Goal: Task Accomplishment & Management: Use online tool/utility

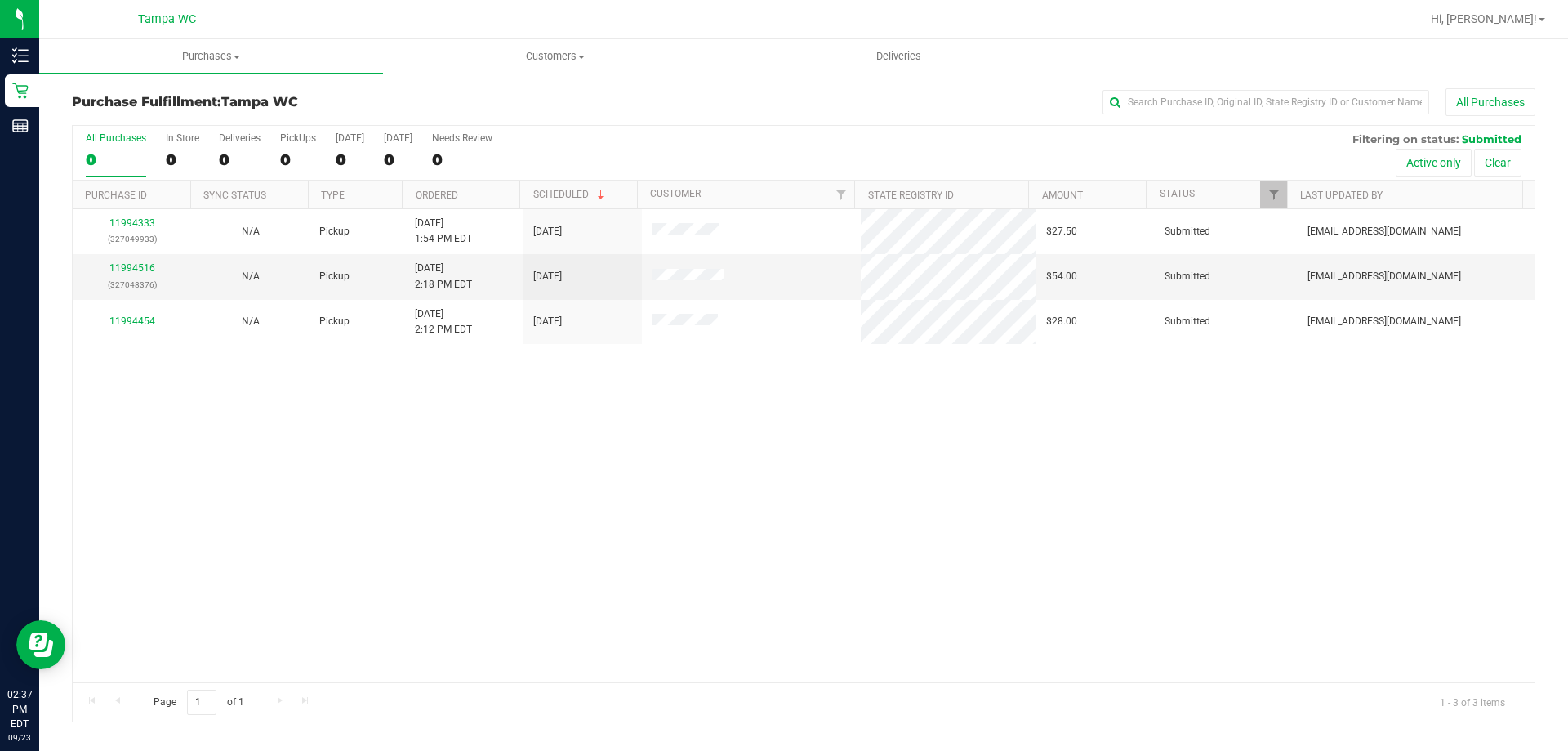
click at [710, 524] on div "11994333 (327049933) N/A Pickup [DATE] 1:54 PM EDT 9/23/2025 $27.50 Submitted […" at bounding box center [803, 445] width 1462 height 473
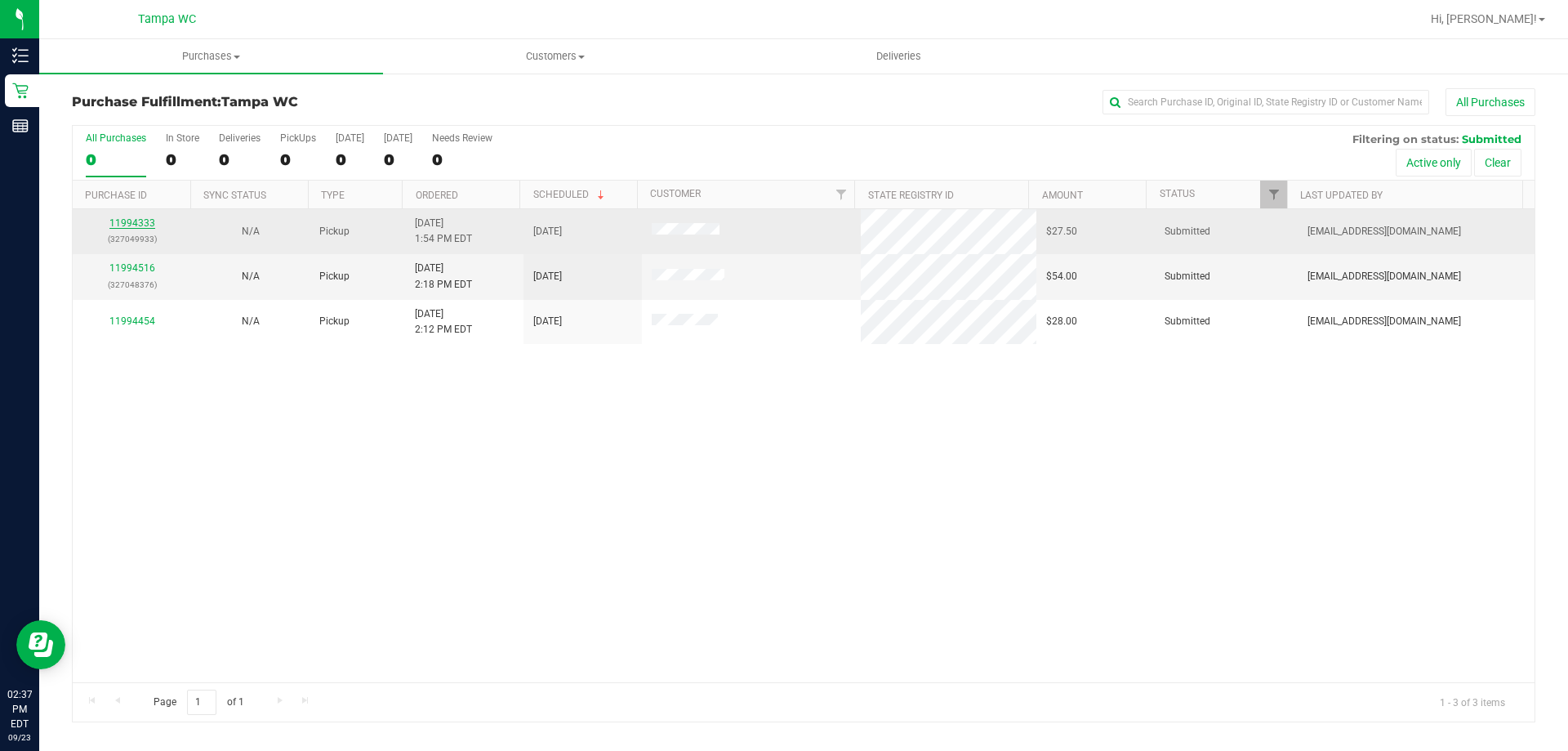
click at [149, 223] on link "11994333" at bounding box center [132, 223] width 46 height 11
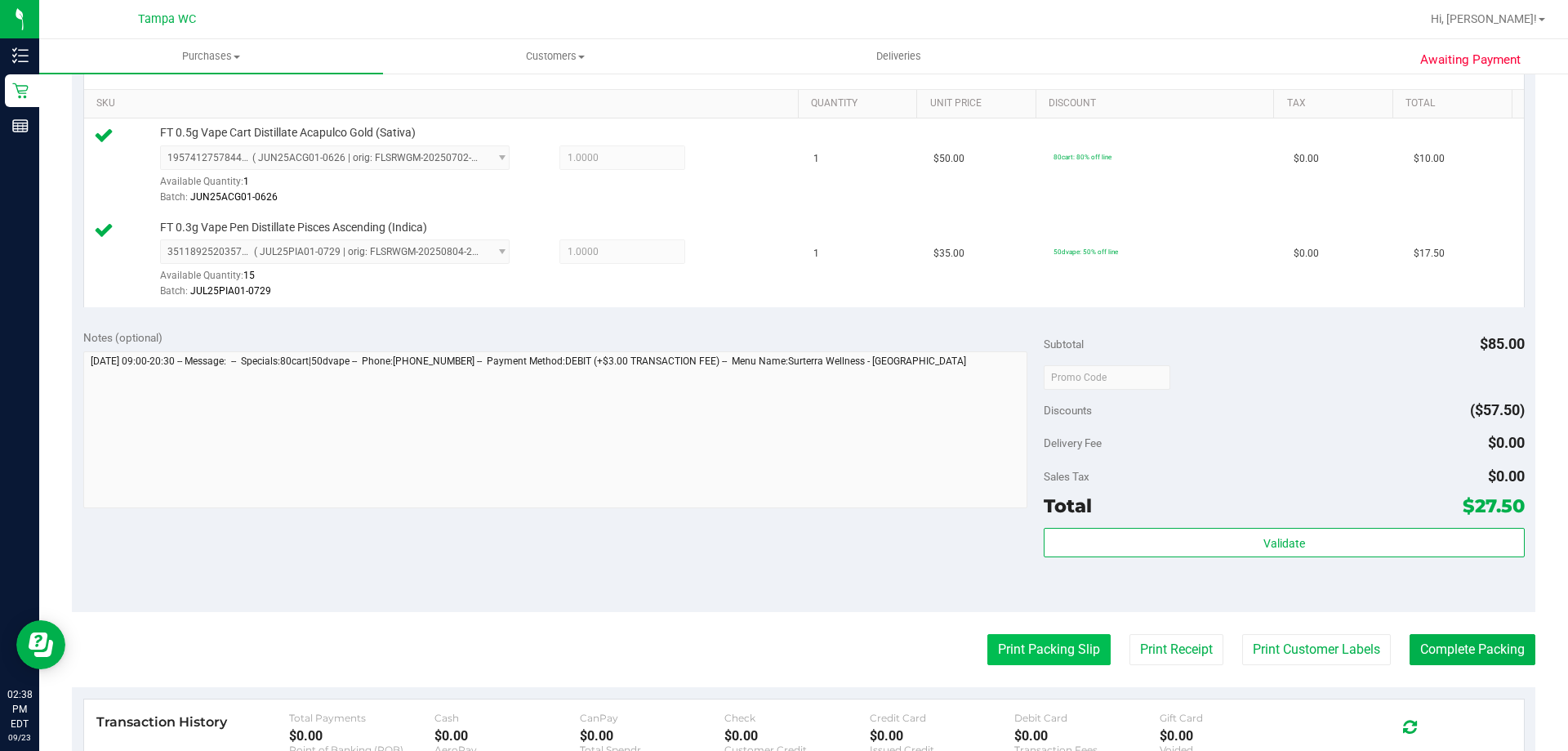
scroll to position [572, 0]
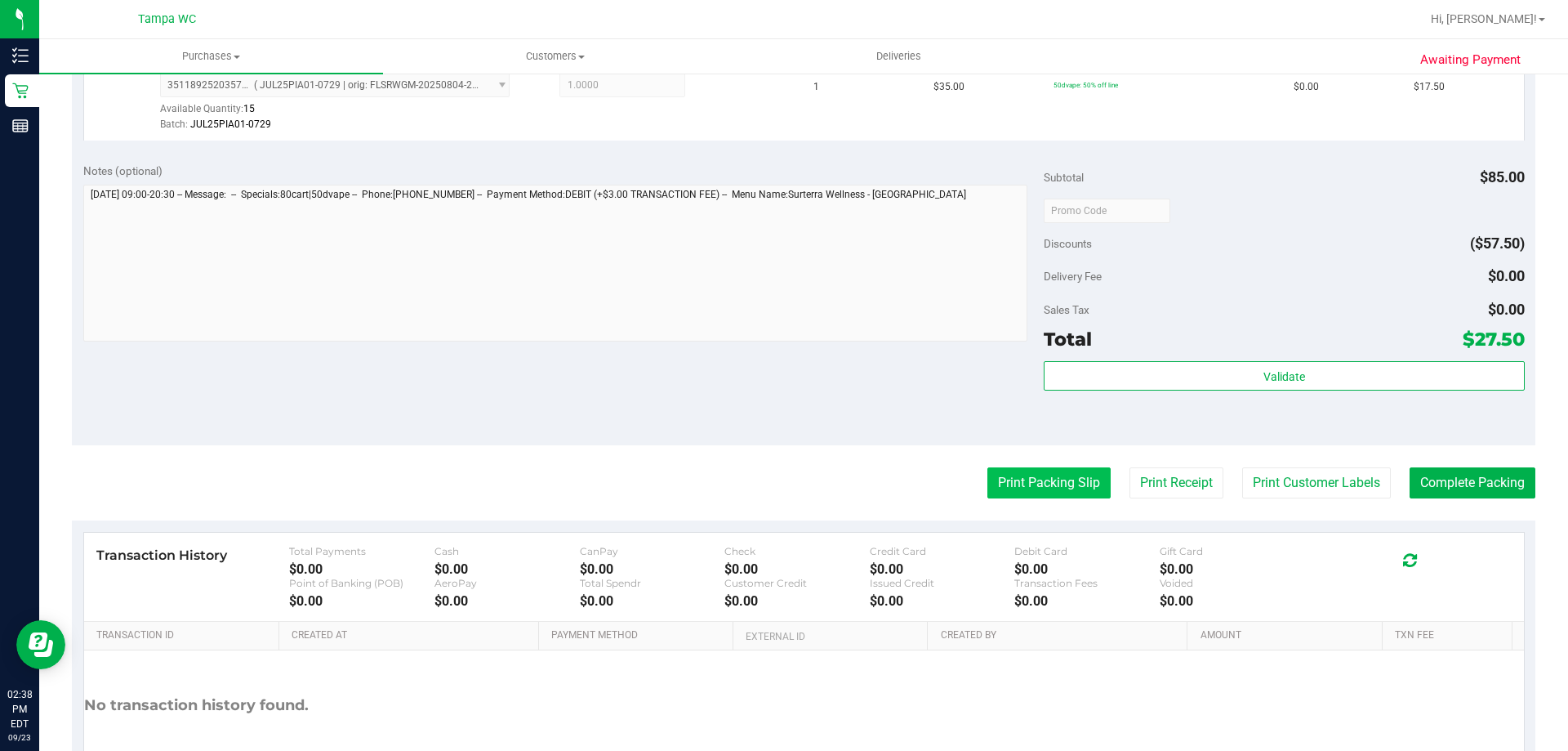
click at [1046, 489] on button "Print Packing Slip" at bounding box center [1049, 482] width 123 height 31
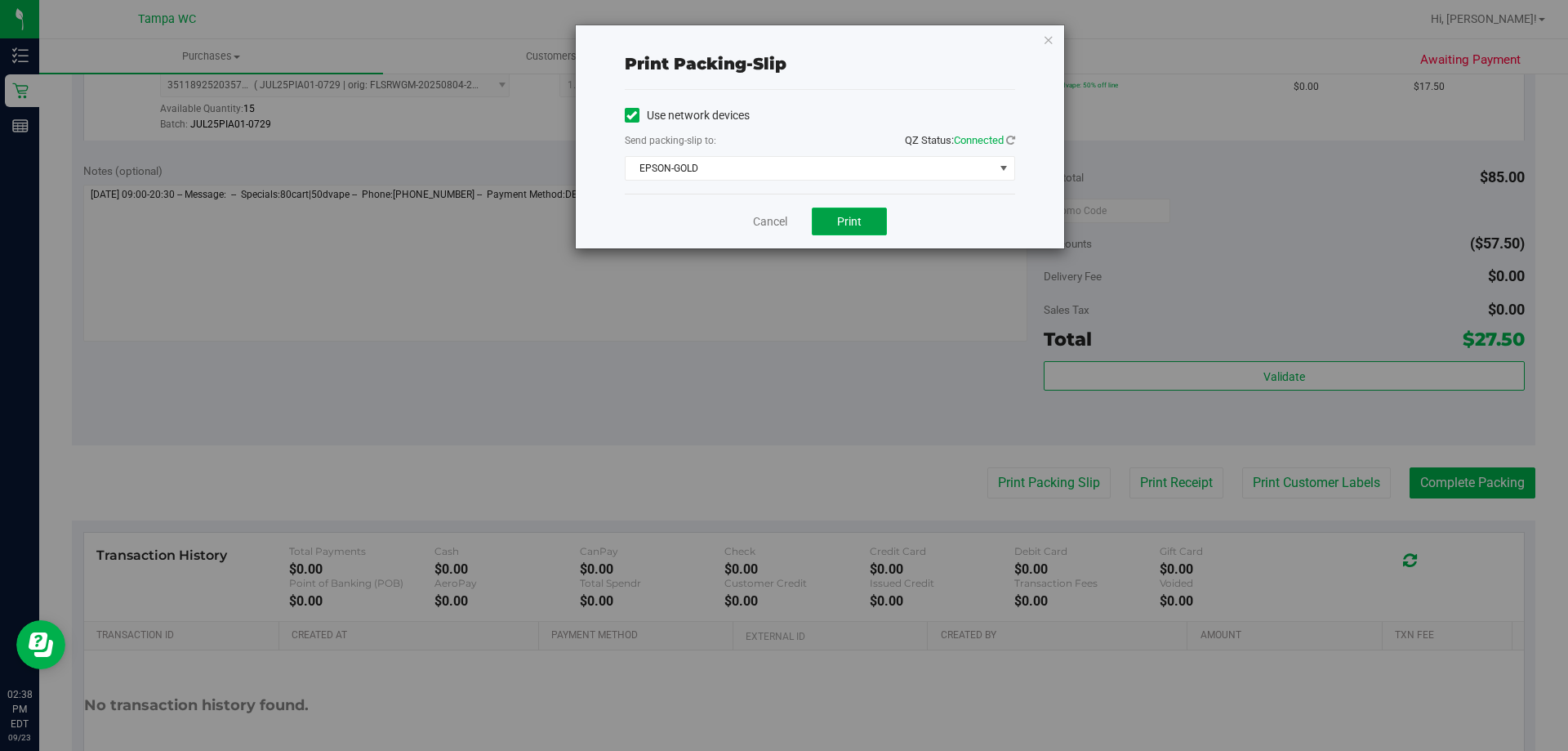
click at [858, 226] on span "Print" at bounding box center [849, 221] width 24 height 13
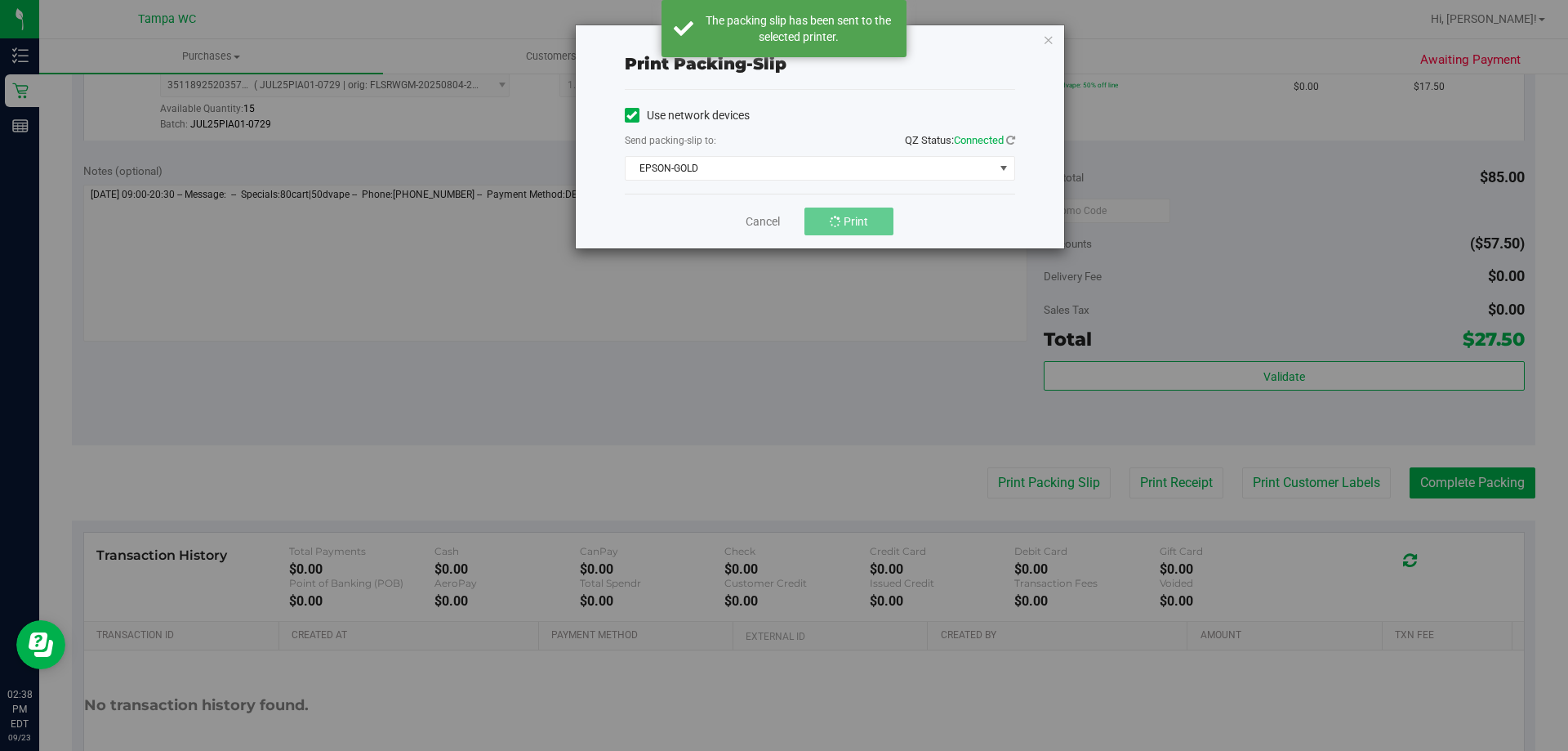
click at [939, 287] on div "Print packing-slip Use network devices Send packing-slip to: QZ Status: Connect…" at bounding box center [790, 375] width 1580 height 751
click at [1048, 41] on icon "button" at bounding box center [1048, 39] width 11 height 20
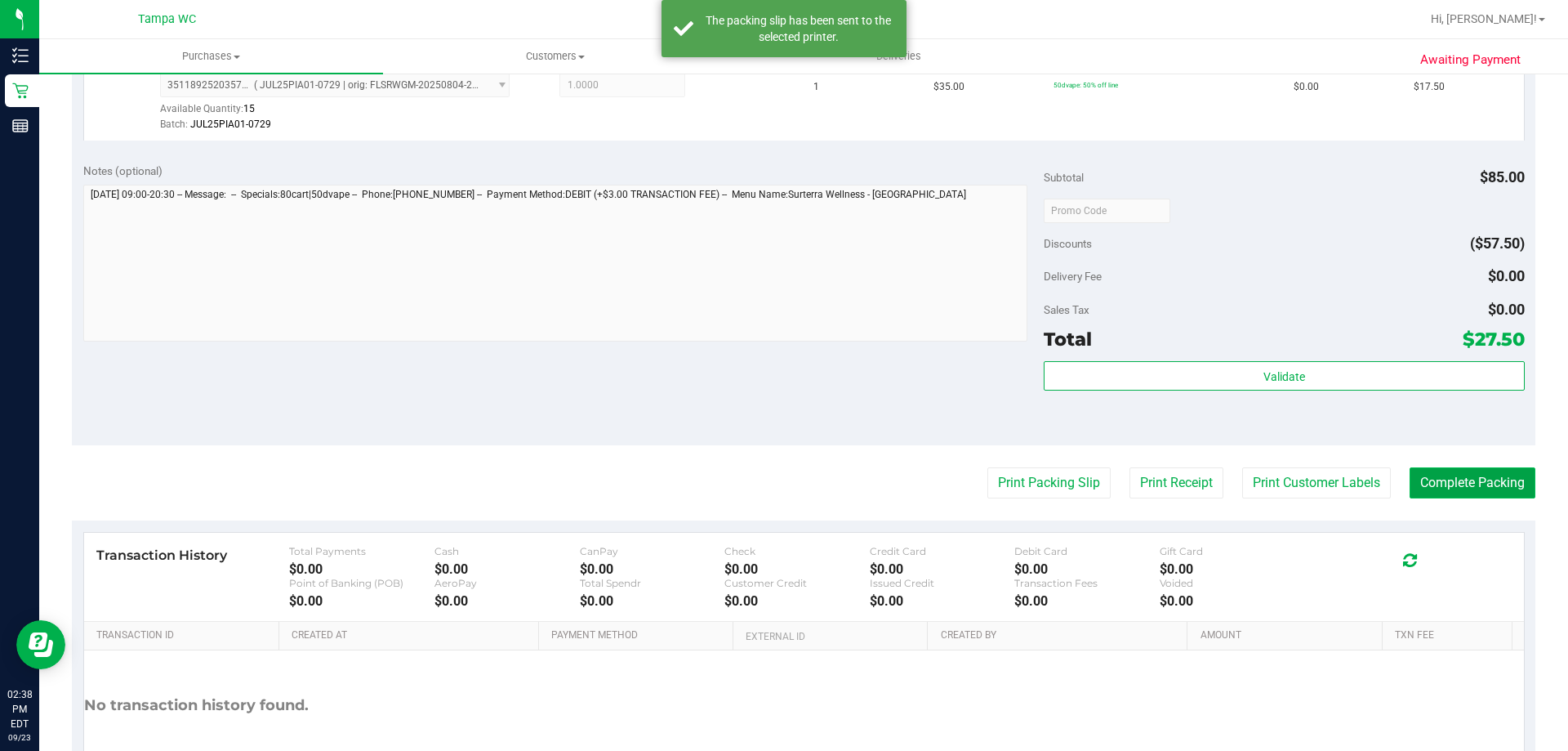
click at [1517, 470] on button "Complete Packing" at bounding box center [1472, 482] width 126 height 31
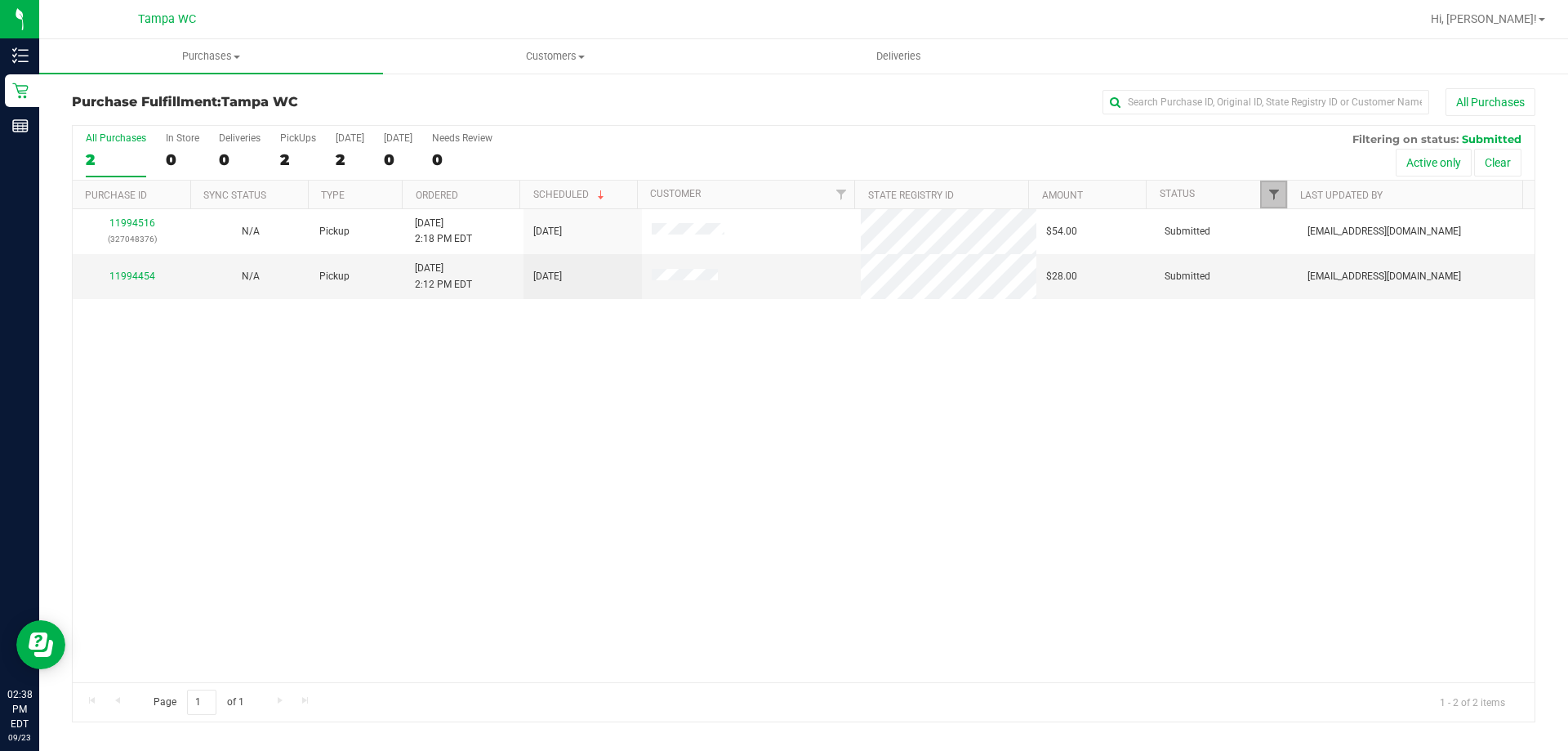
click at [1277, 199] on span "Filter" at bounding box center [1274, 194] width 13 height 13
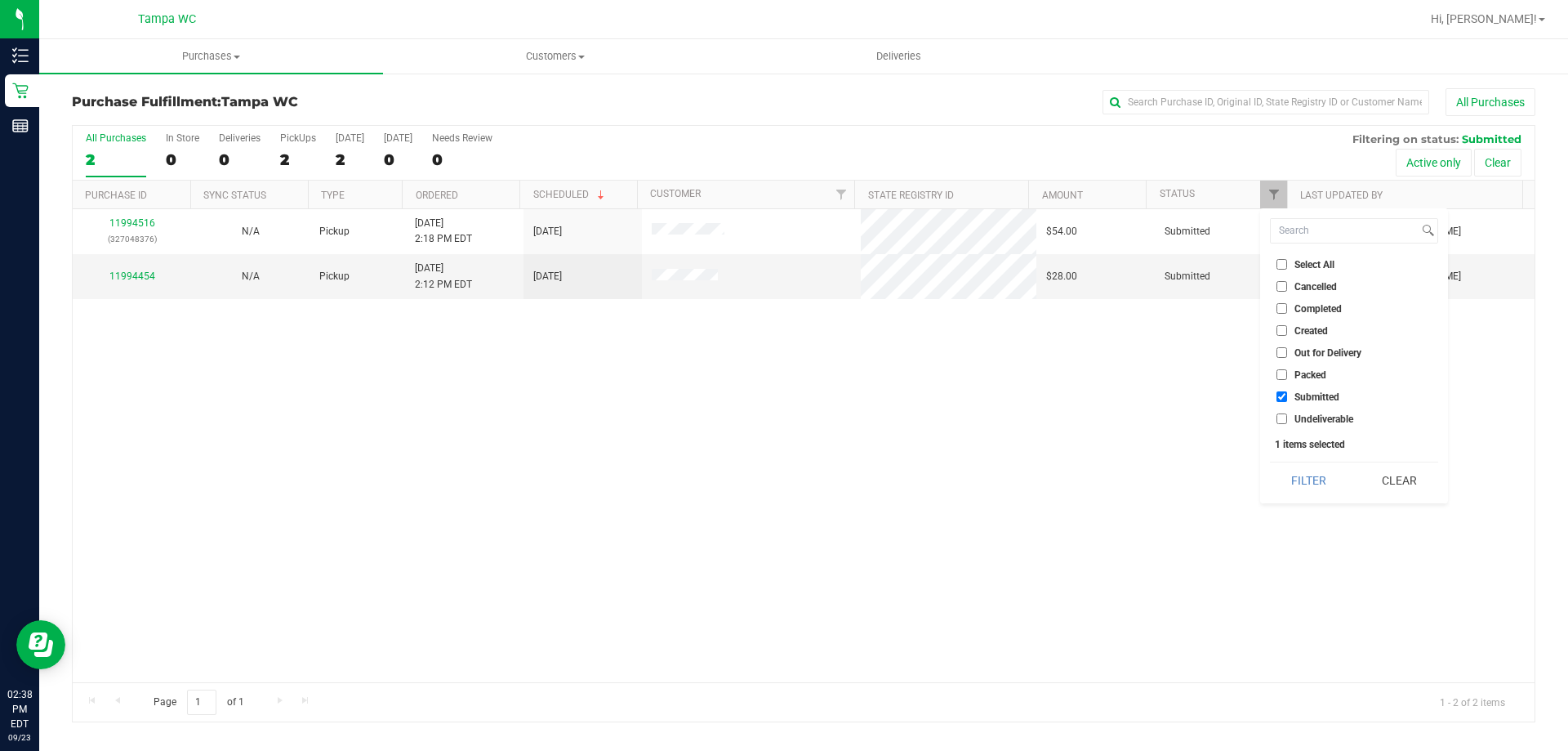
click at [1287, 374] on label "Packed" at bounding box center [1301, 374] width 50 height 10
click at [1287, 374] on input "Packed" at bounding box center [1281, 374] width 10 height 10
checkbox input "true"
click at [1313, 486] on button "Filter" at bounding box center [1309, 480] width 79 height 36
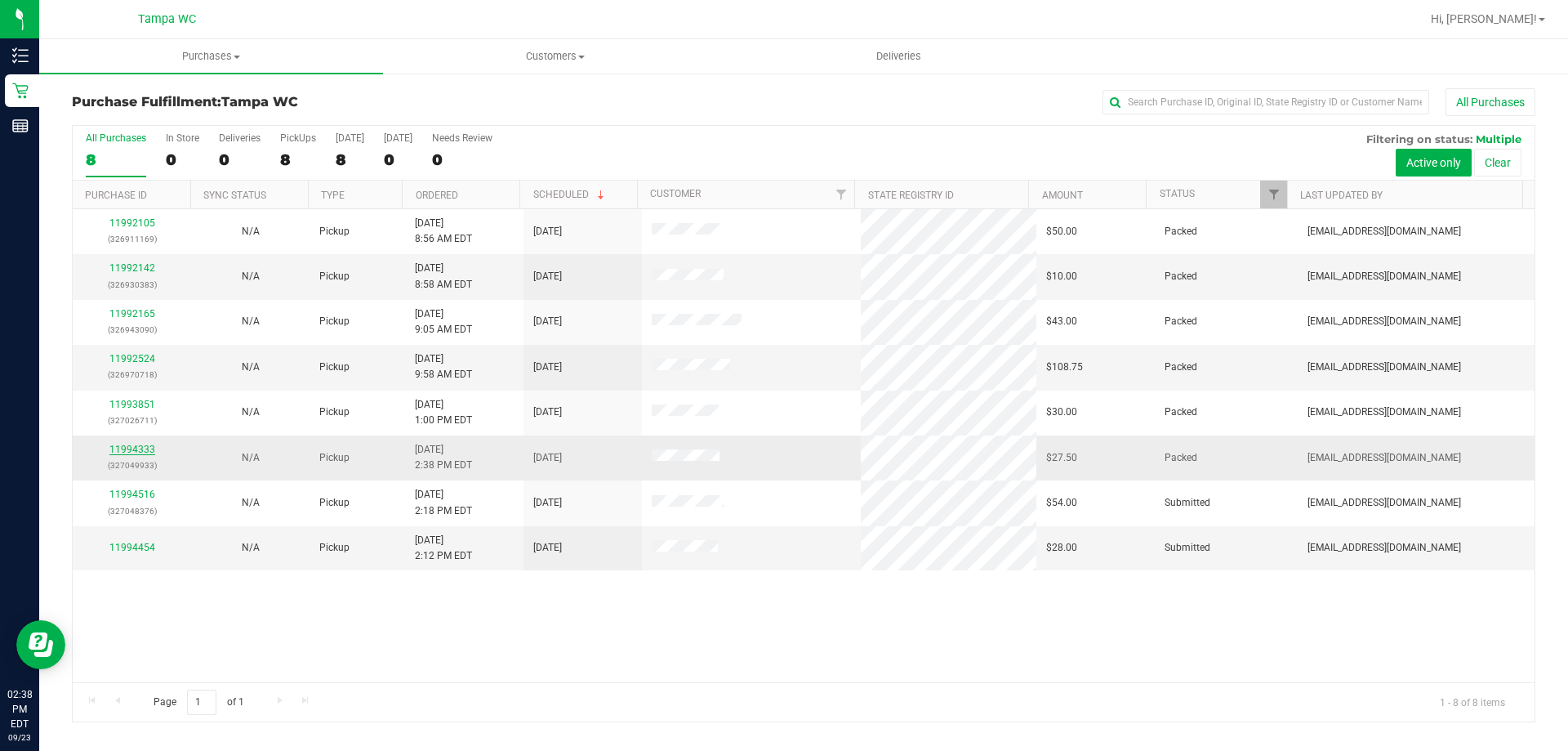
click at [139, 451] on link "11994333" at bounding box center [132, 449] width 46 height 11
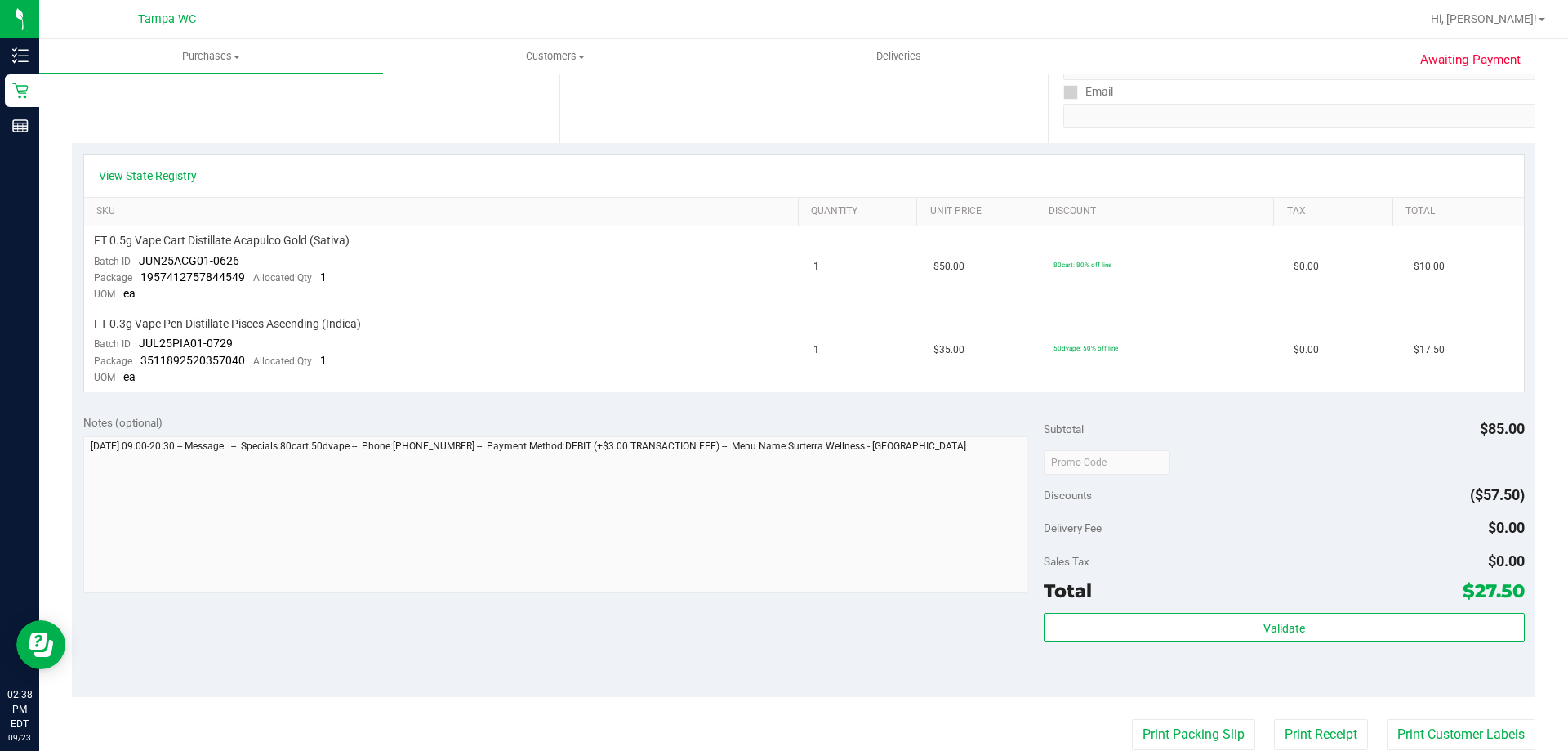
scroll to position [572, 0]
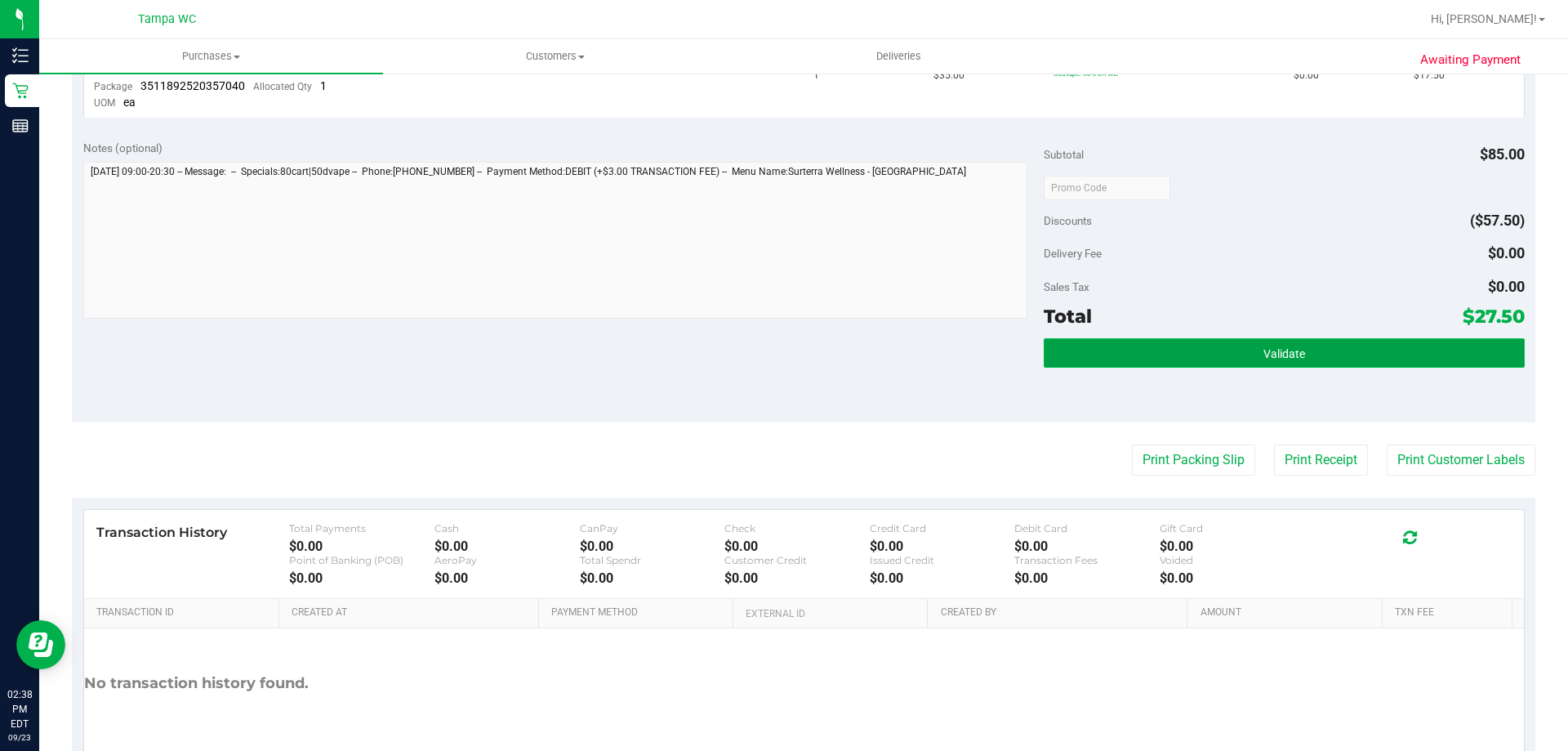
click at [1209, 349] on button "Validate" at bounding box center [1283, 353] width 481 height 29
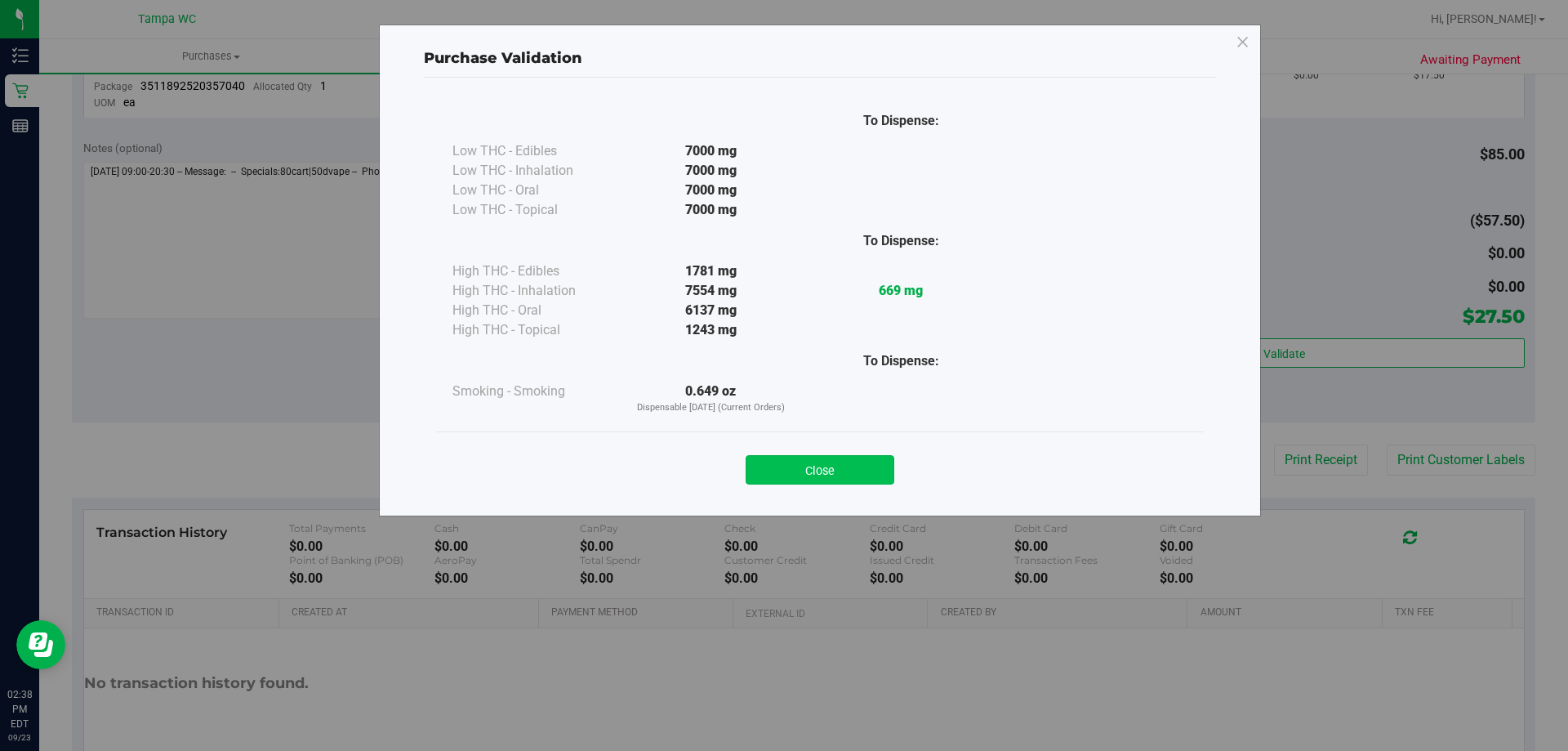
click at [808, 456] on button "Close" at bounding box center [820, 469] width 149 height 29
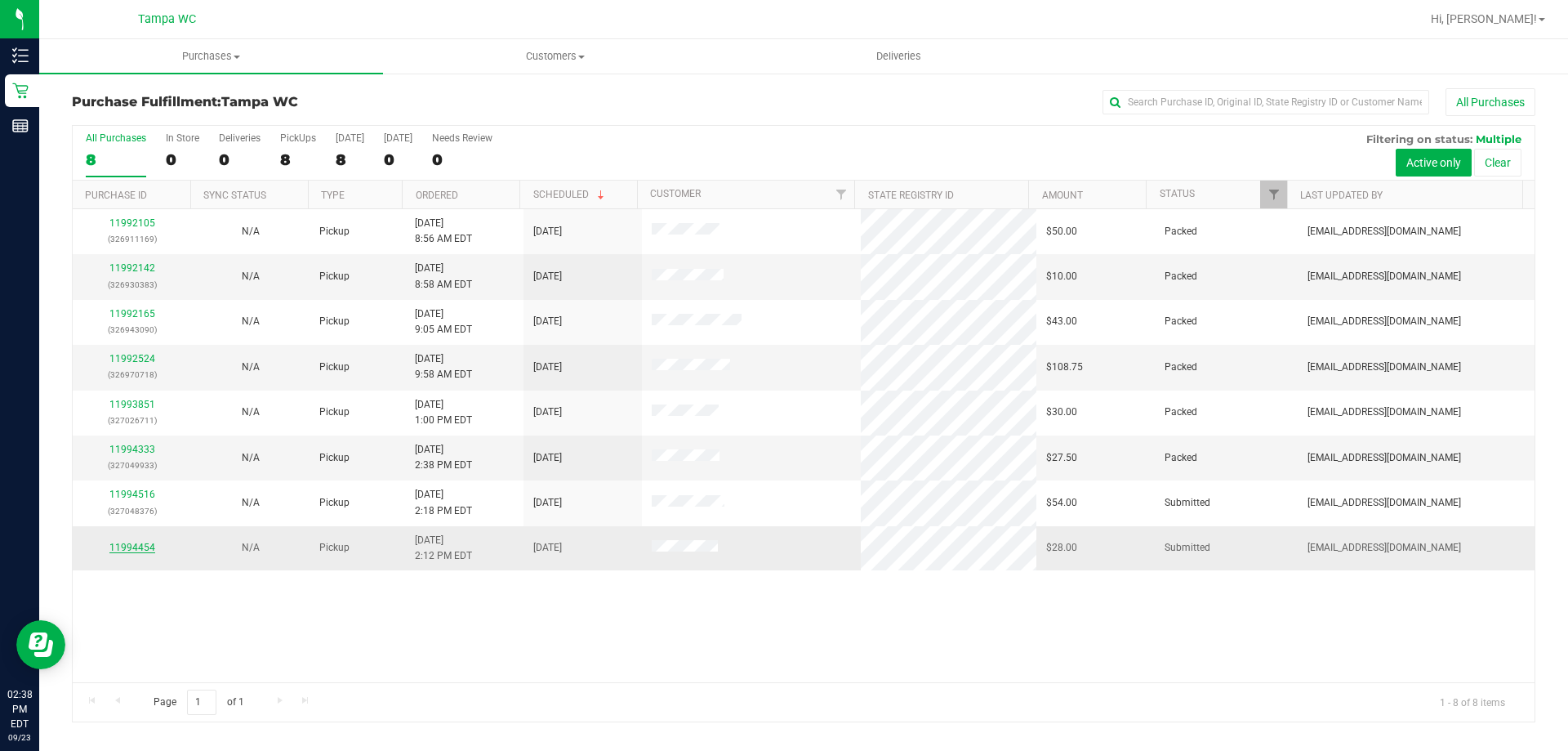
click at [145, 545] on link "11994454" at bounding box center [132, 547] width 46 height 11
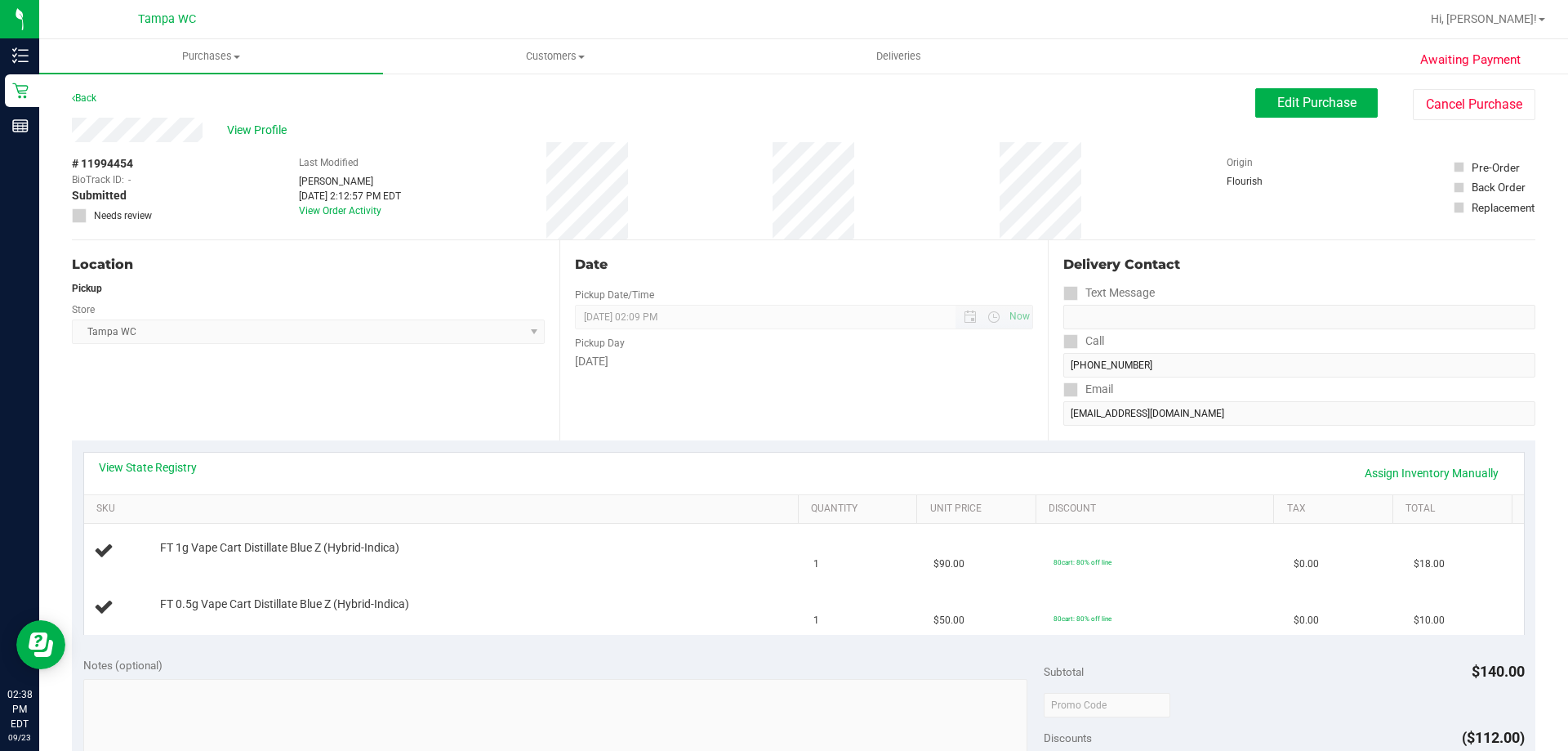
click at [935, 320] on span "[DATE] 02:09 PM Now" at bounding box center [803, 317] width 457 height 24
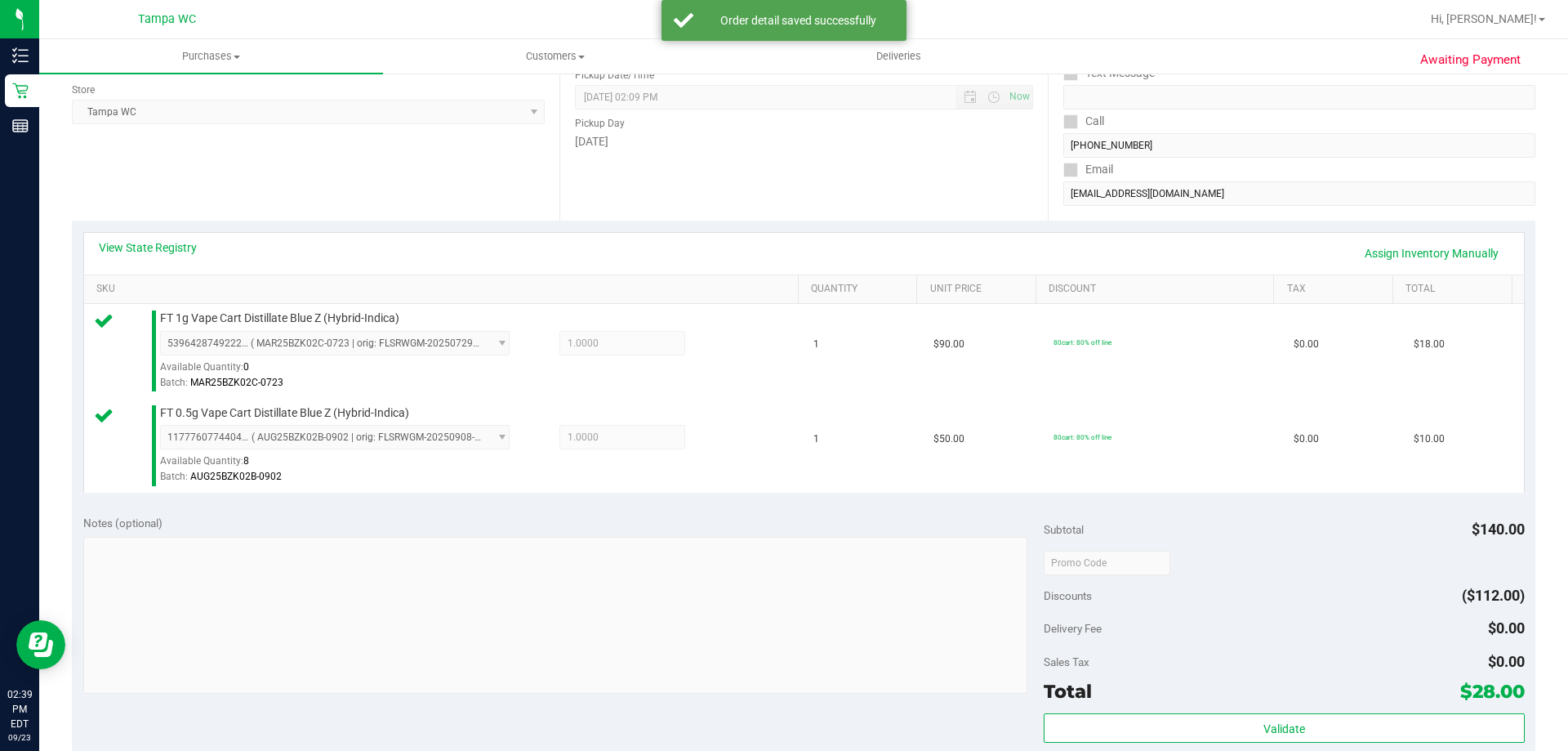
scroll to position [409, 0]
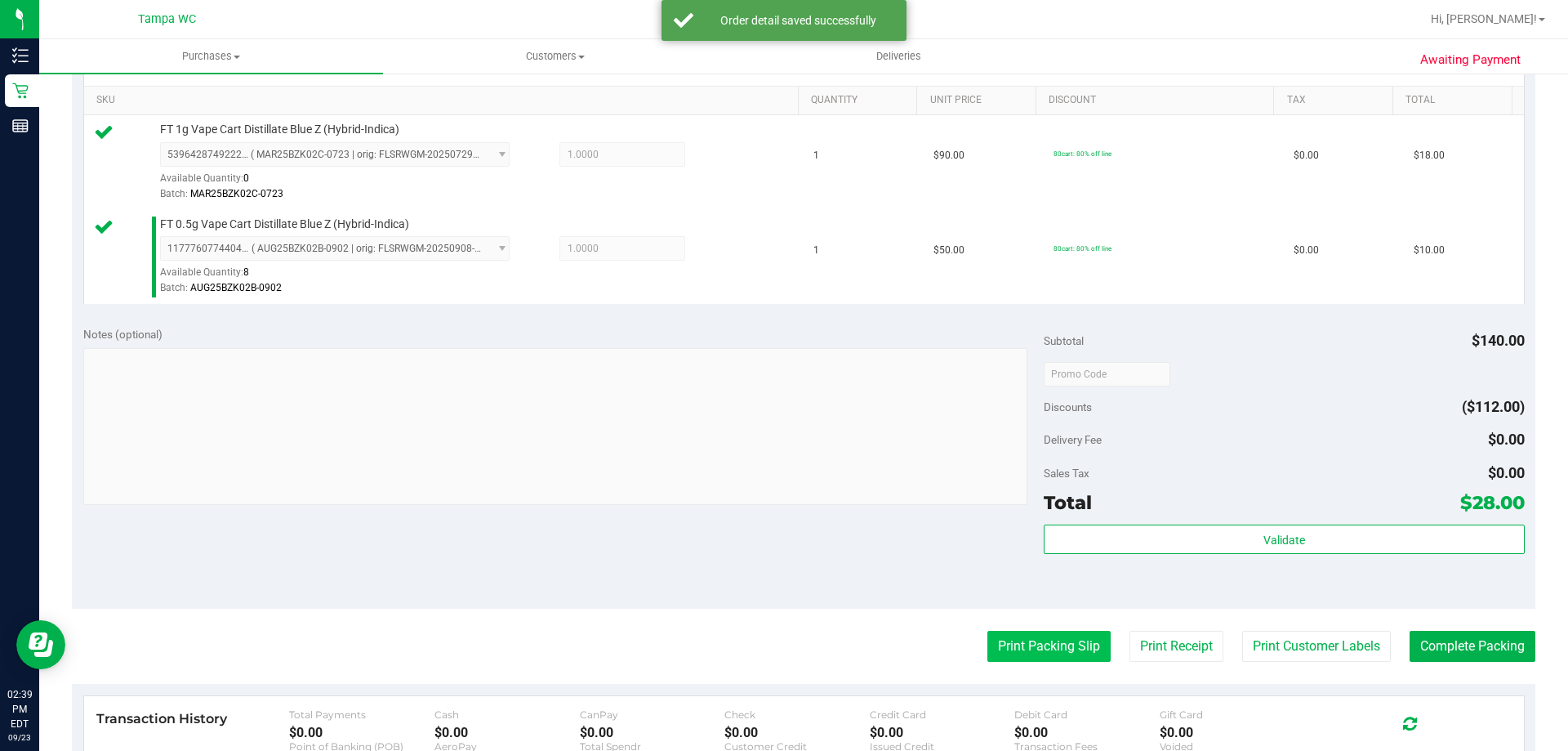
click at [1040, 631] on button "Print Packing Slip" at bounding box center [1049, 646] width 123 height 31
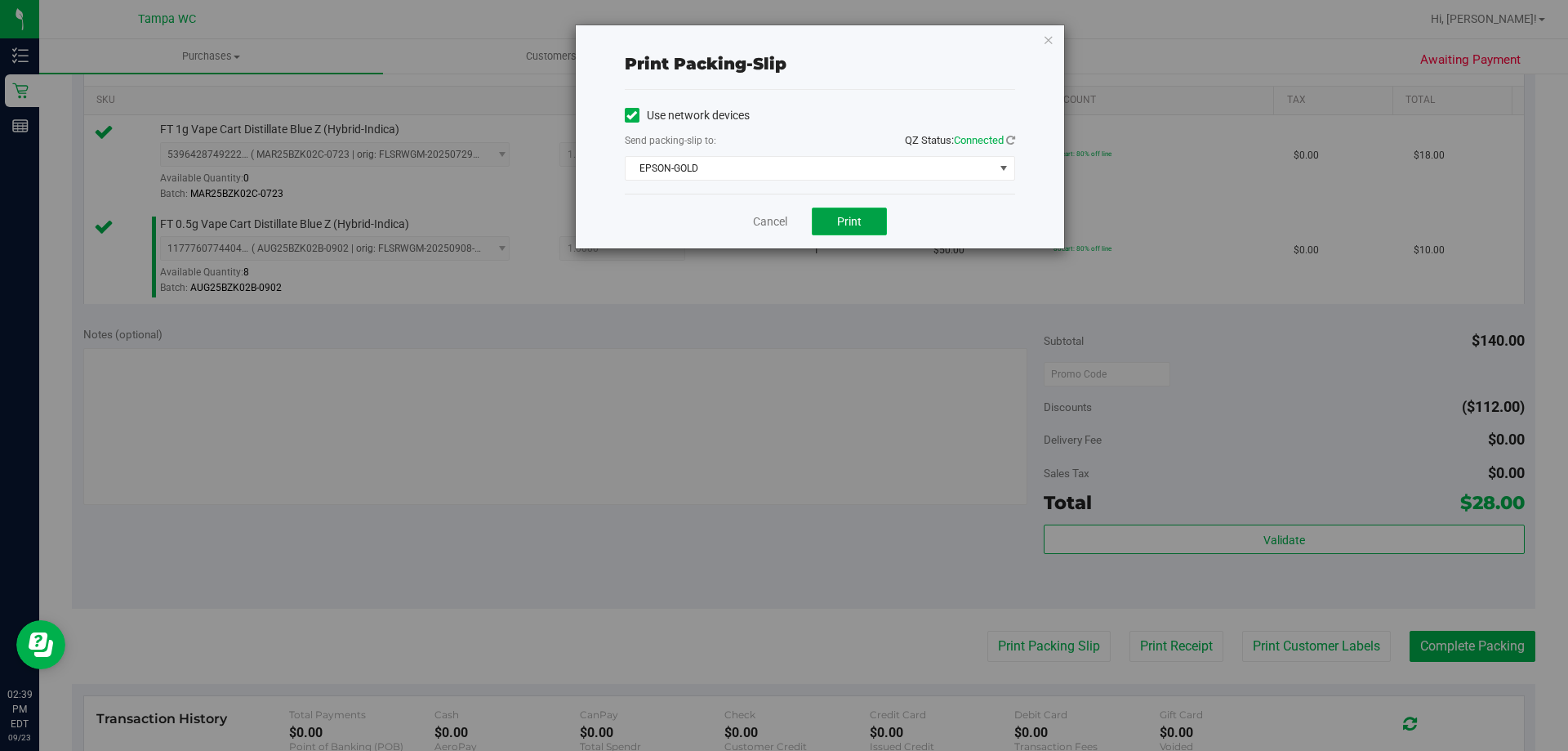
click at [835, 222] on button "Print" at bounding box center [849, 222] width 75 height 28
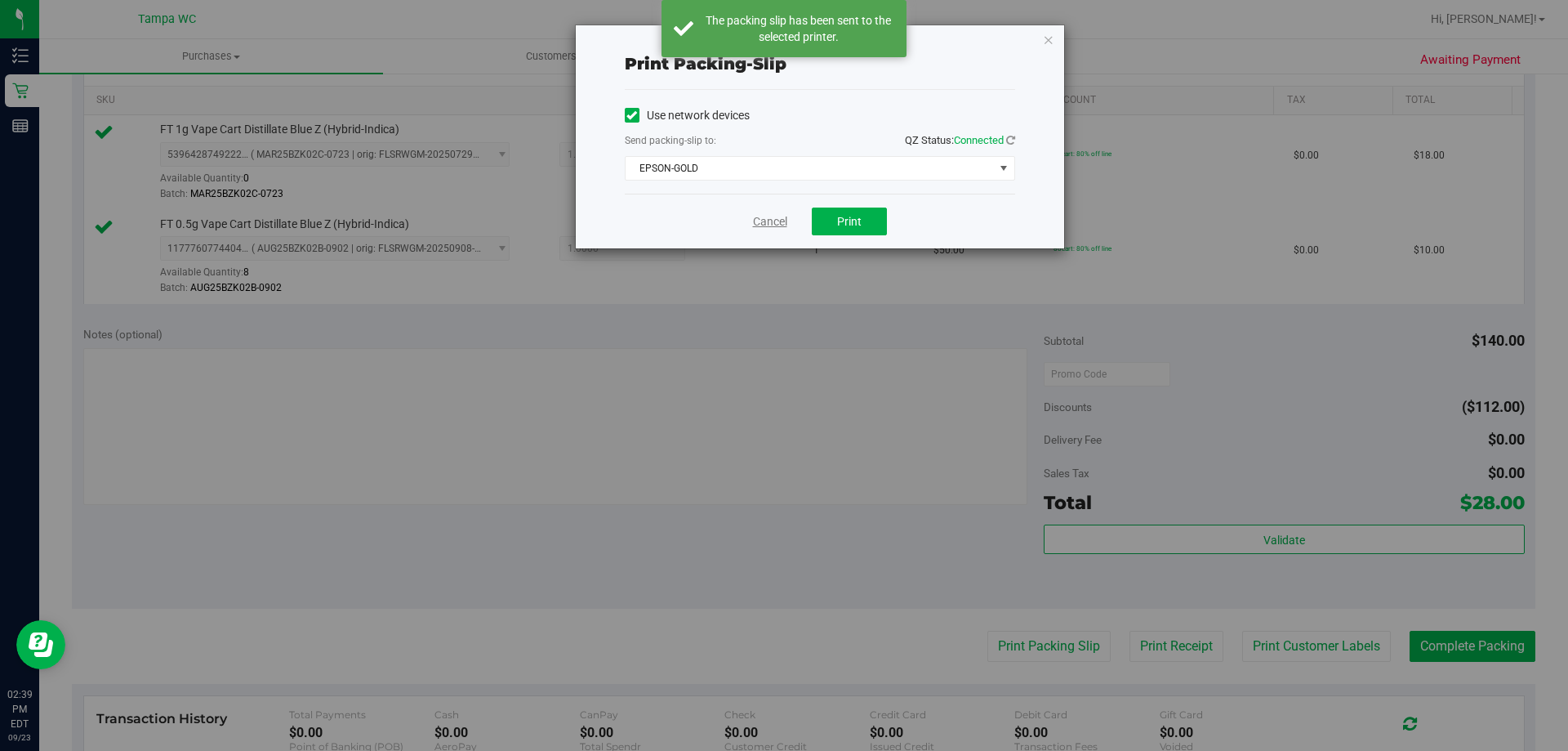
click at [772, 219] on link "Cancel" at bounding box center [771, 222] width 35 height 17
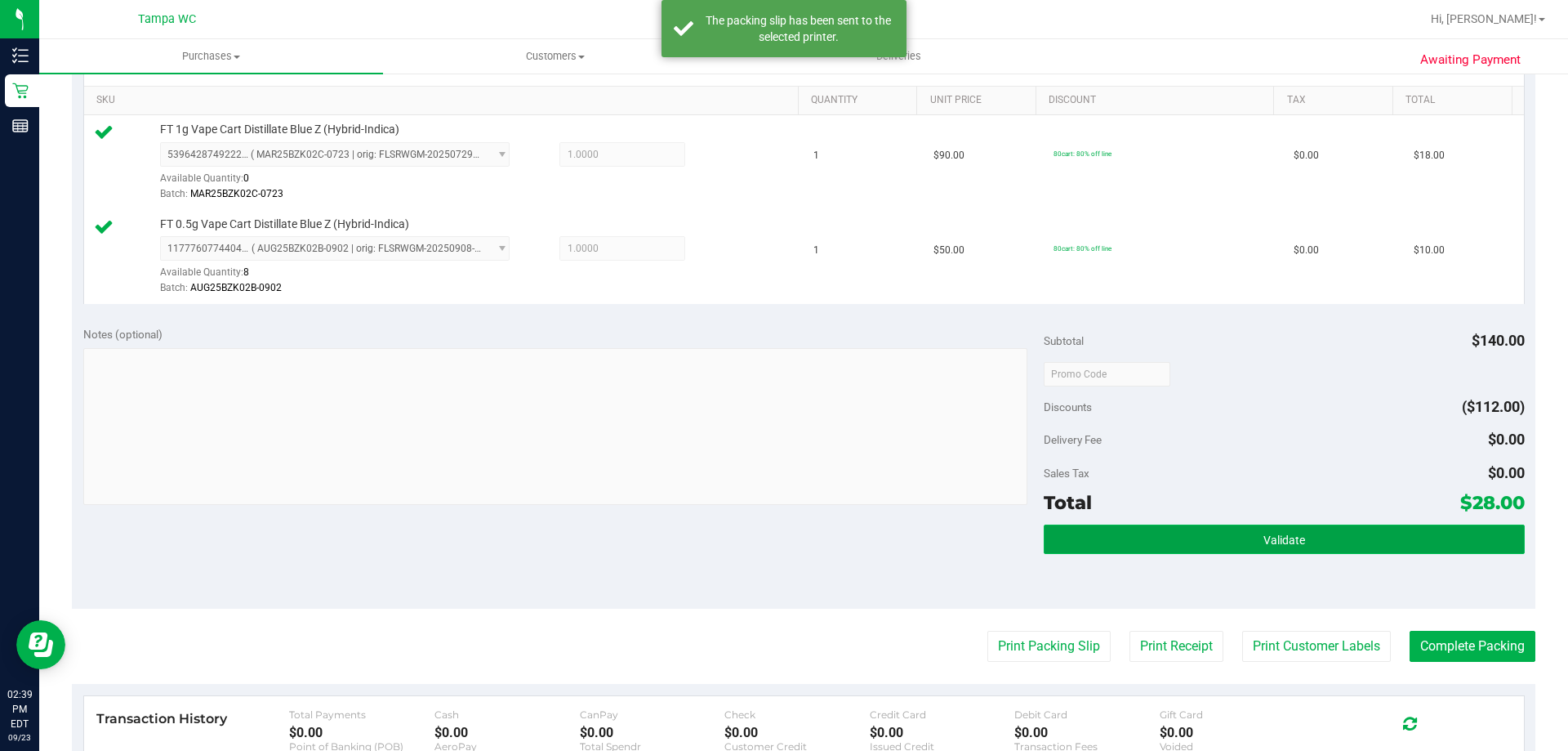
click at [1147, 527] on button "Validate" at bounding box center [1283, 540] width 481 height 29
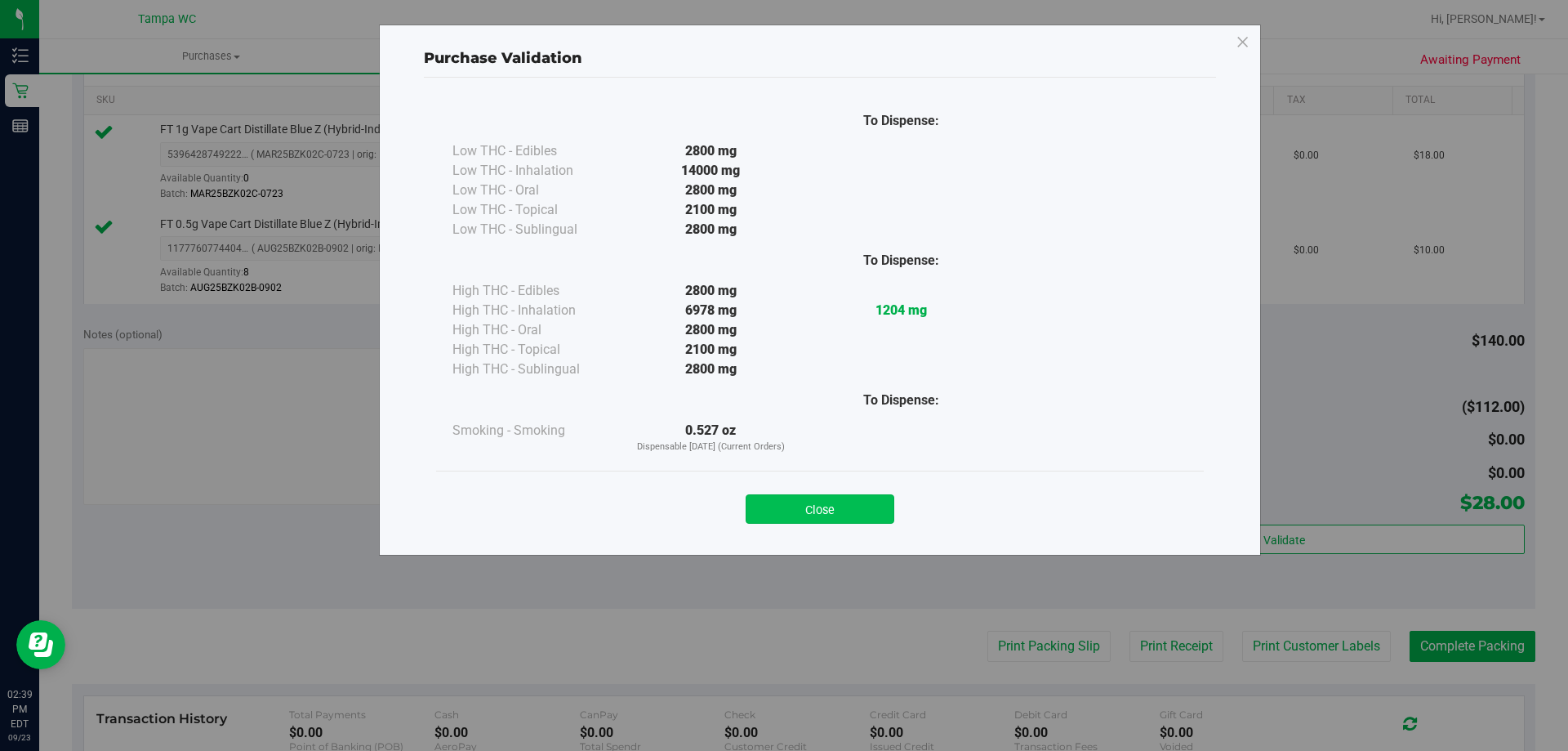
click at [823, 506] on button "Close" at bounding box center [820, 509] width 149 height 29
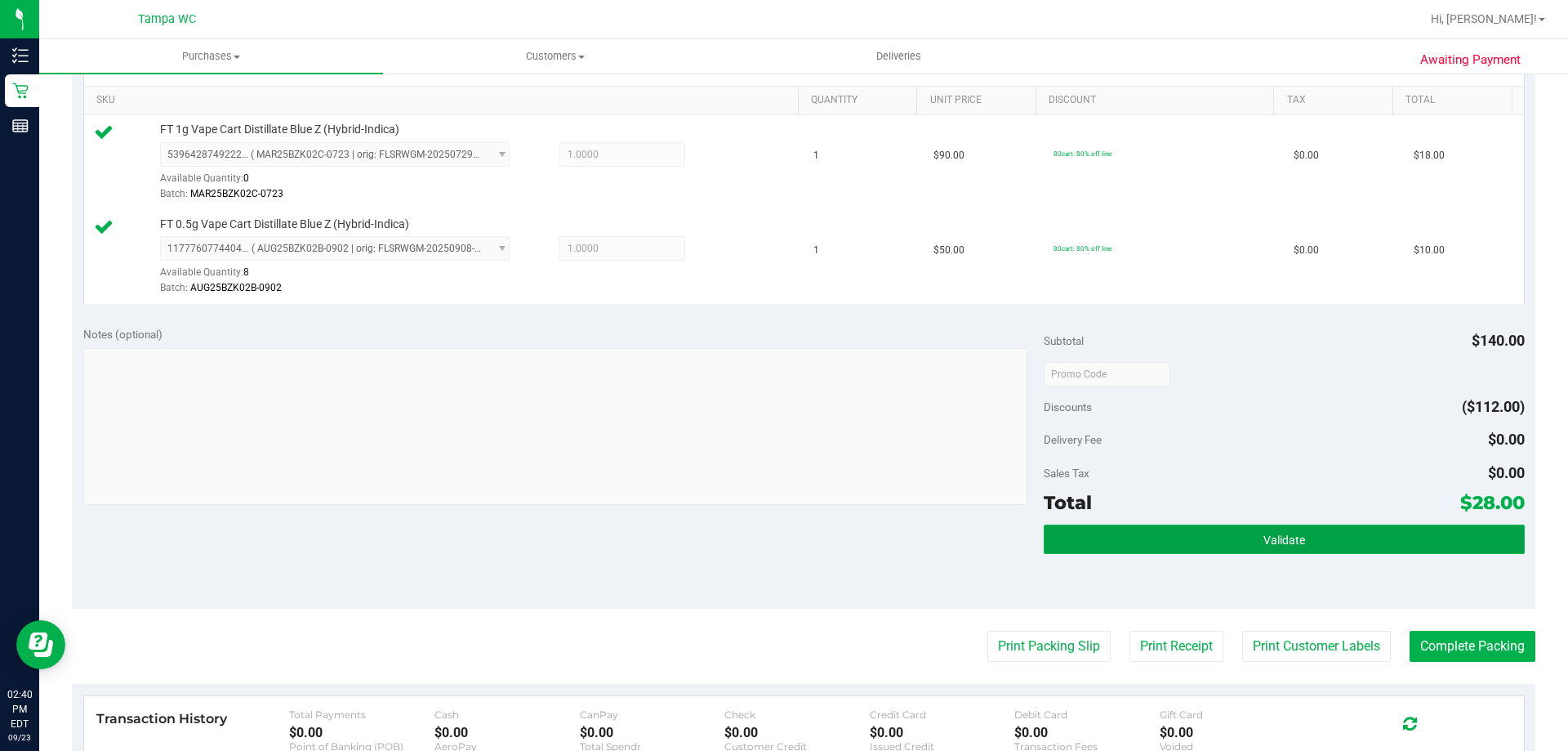
click at [1372, 547] on button "Validate" at bounding box center [1283, 540] width 481 height 29
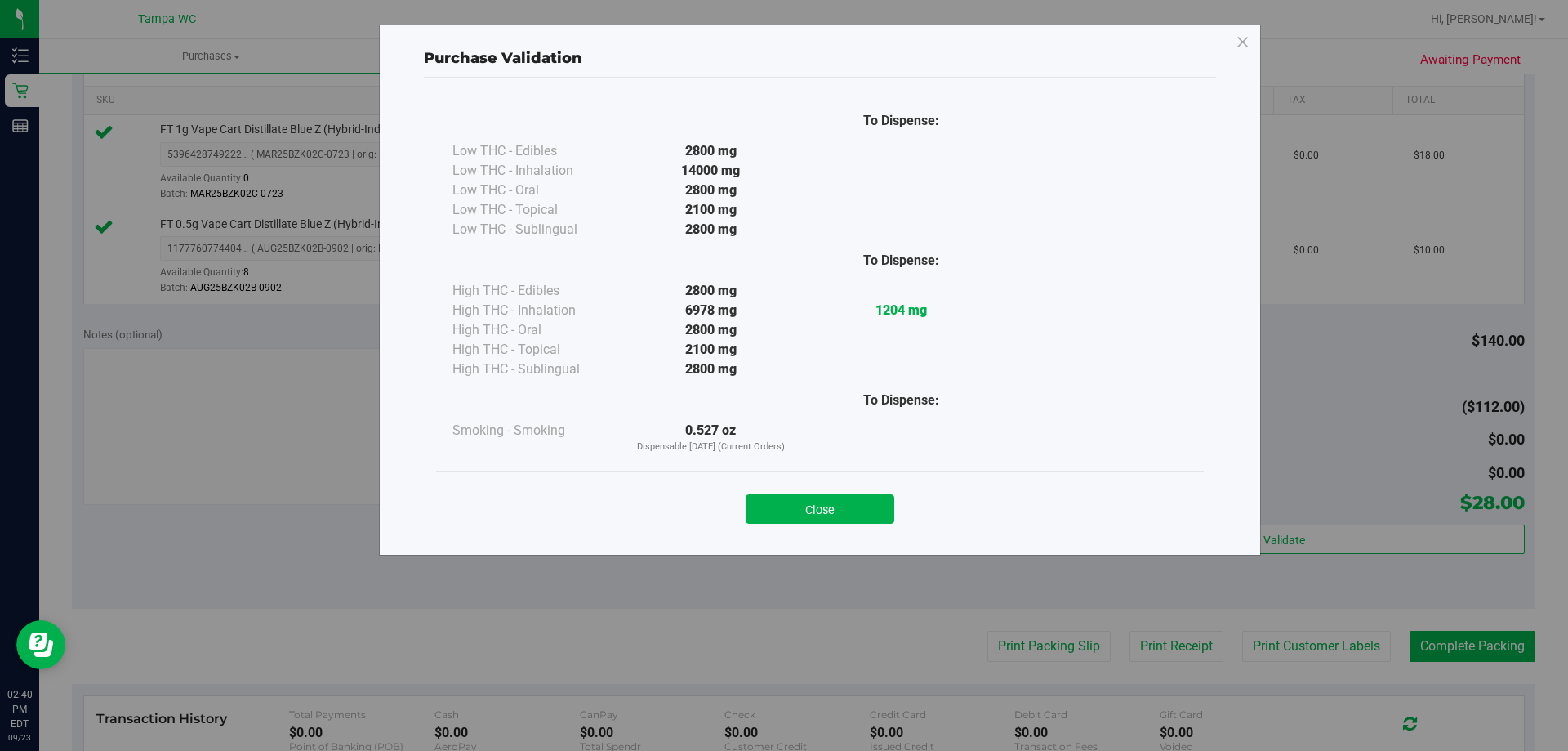
click at [847, 494] on div "Close" at bounding box center [820, 503] width 743 height 41
click at [804, 502] on button "Close" at bounding box center [820, 509] width 149 height 29
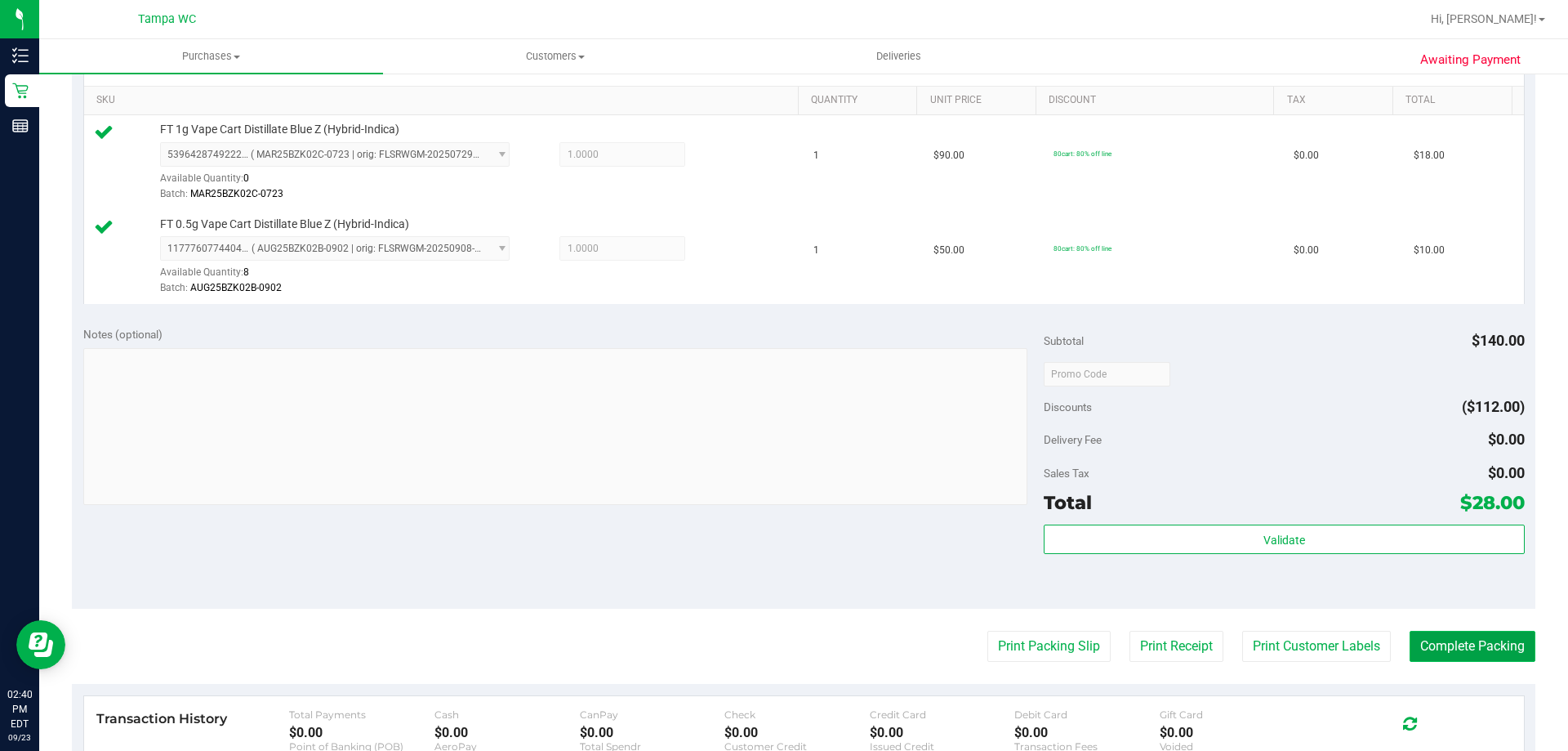
click at [1473, 636] on button "Complete Packing" at bounding box center [1472, 646] width 126 height 31
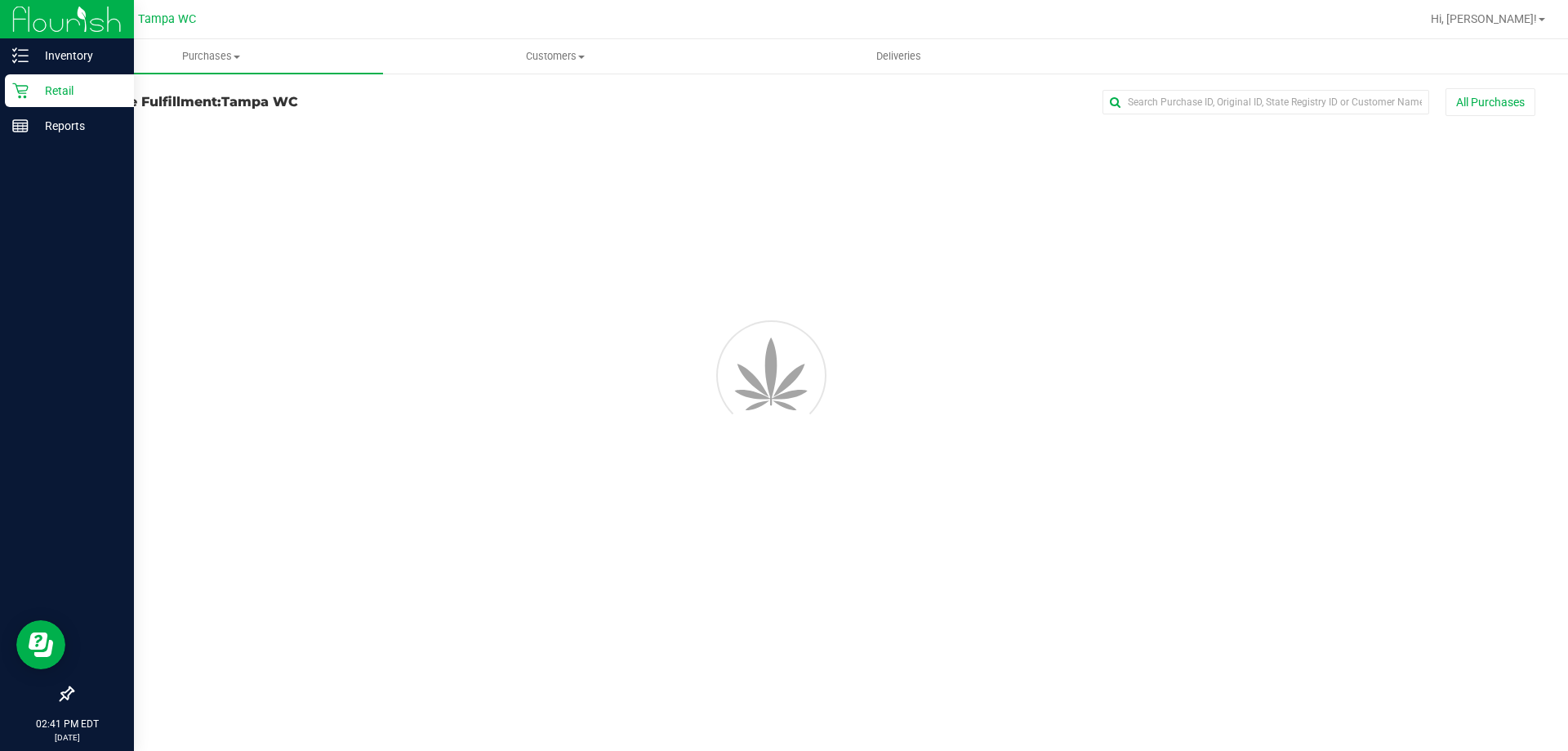
click at [29, 92] on p "Retail" at bounding box center [77, 90] width 98 height 20
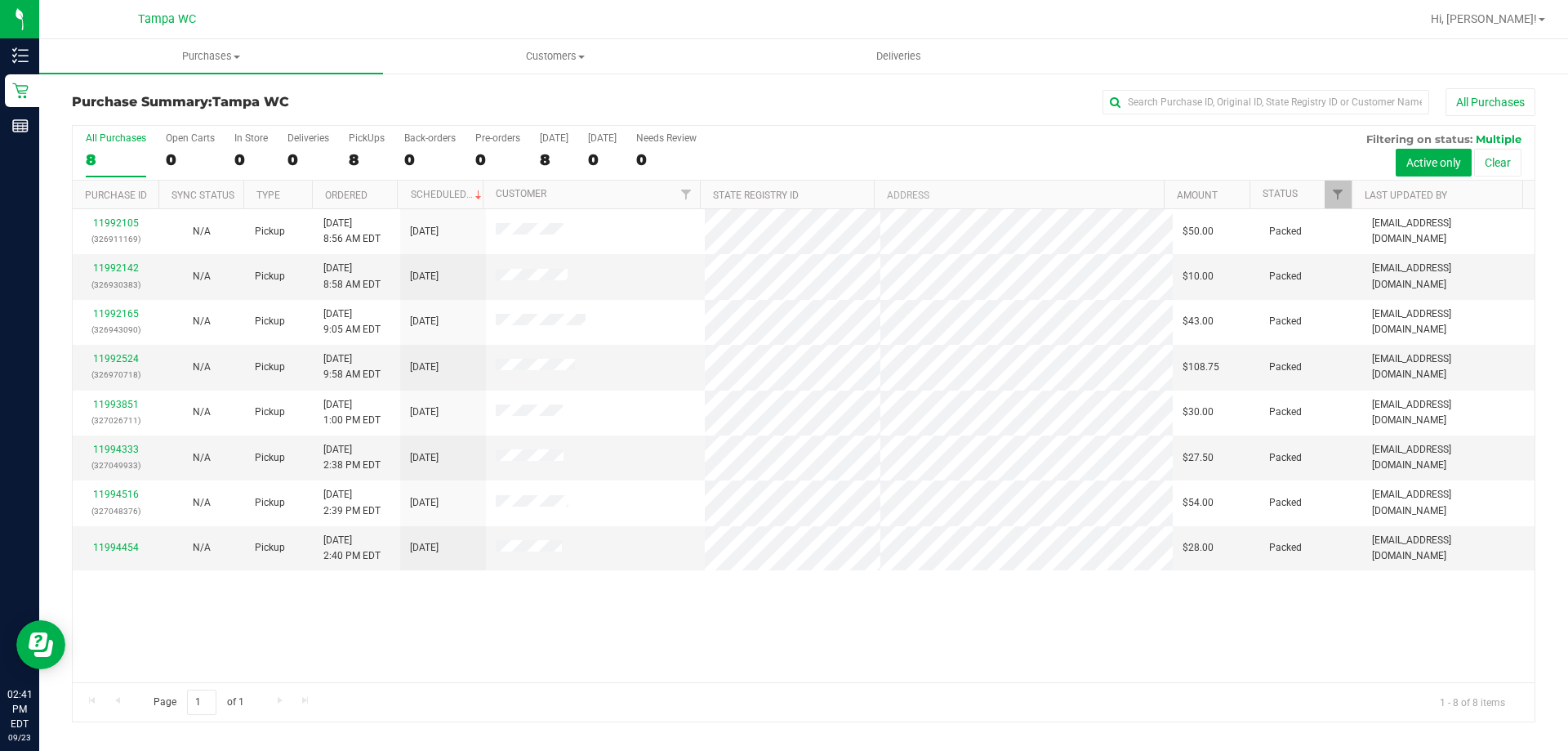
click at [516, 603] on div "11992105 (326911169) N/A Pickup [DATE] 8:56 AM EDT 9/23/2025 $50.00 Packed [EMA…" at bounding box center [803, 445] width 1462 height 473
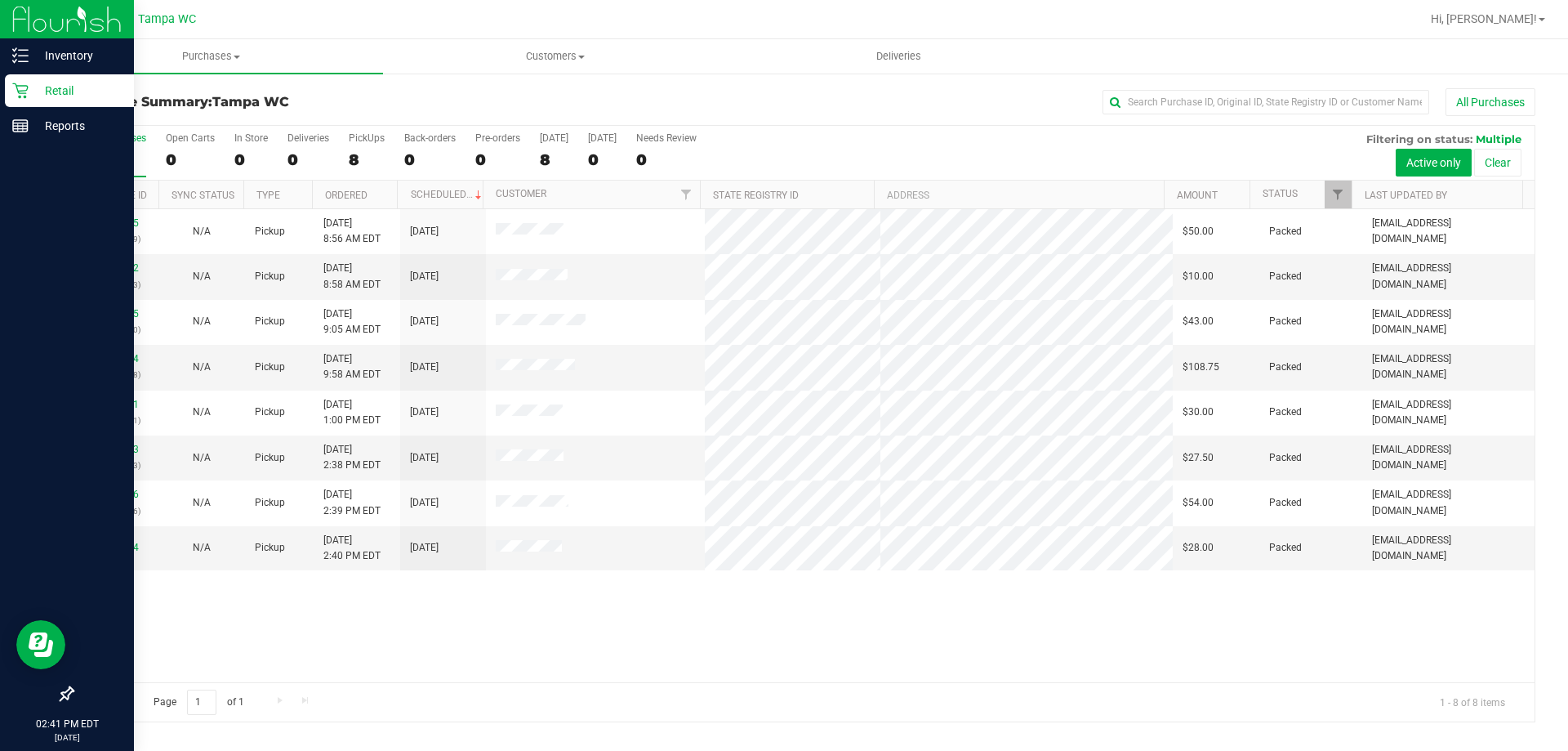
click at [29, 98] on p "Retail" at bounding box center [77, 90] width 98 height 20
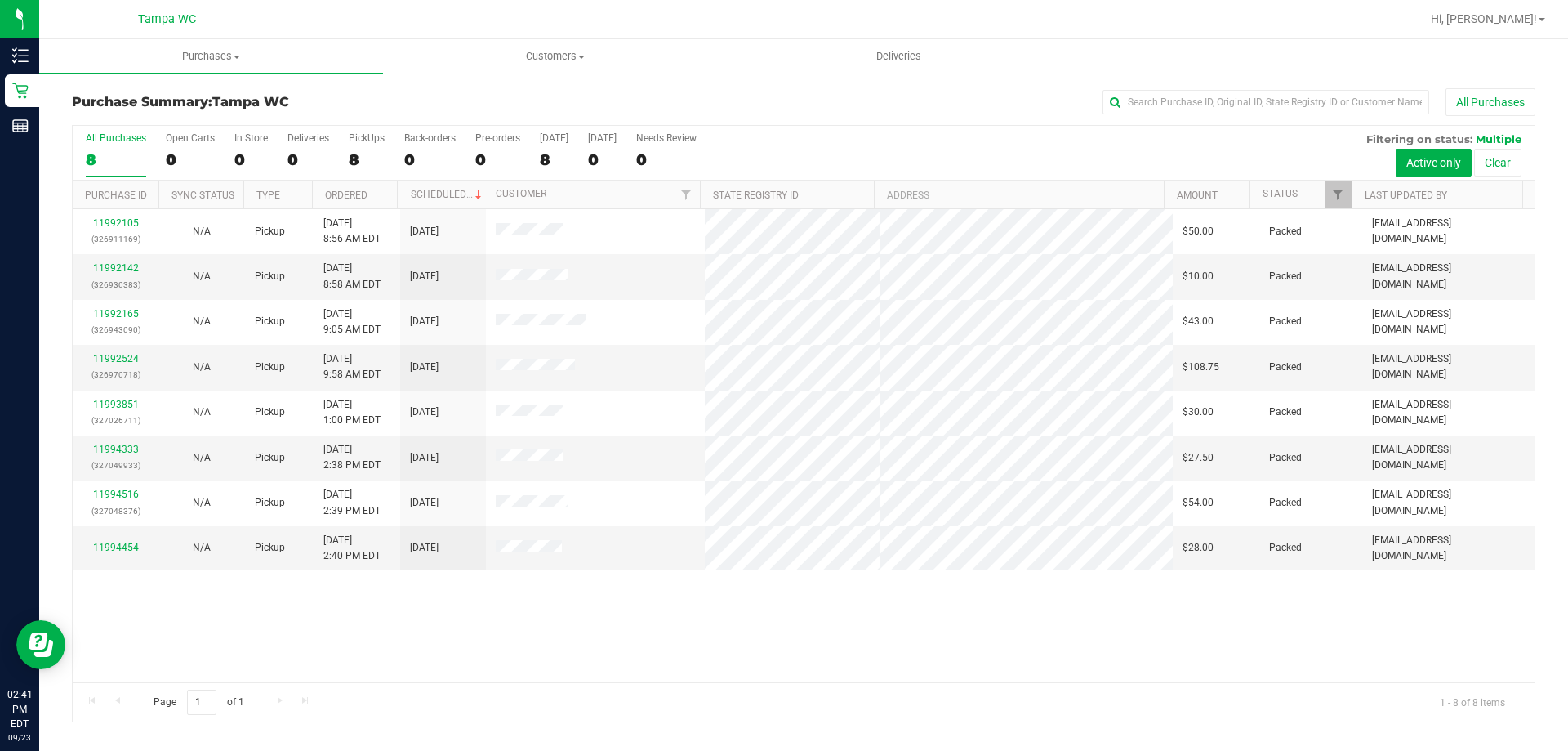
click at [365, 27] on div at bounding box center [856, 19] width 1128 height 32
click at [945, 660] on div "11992105 (326911169) N/A Pickup [DATE] 8:56 AM EDT 9/23/2025 $50.00 Packed [EMA…" at bounding box center [803, 445] width 1462 height 473
click at [1042, 180] on th "Address" at bounding box center [1018, 194] width 290 height 29
click at [657, 263] on td at bounding box center [596, 276] width 220 height 45
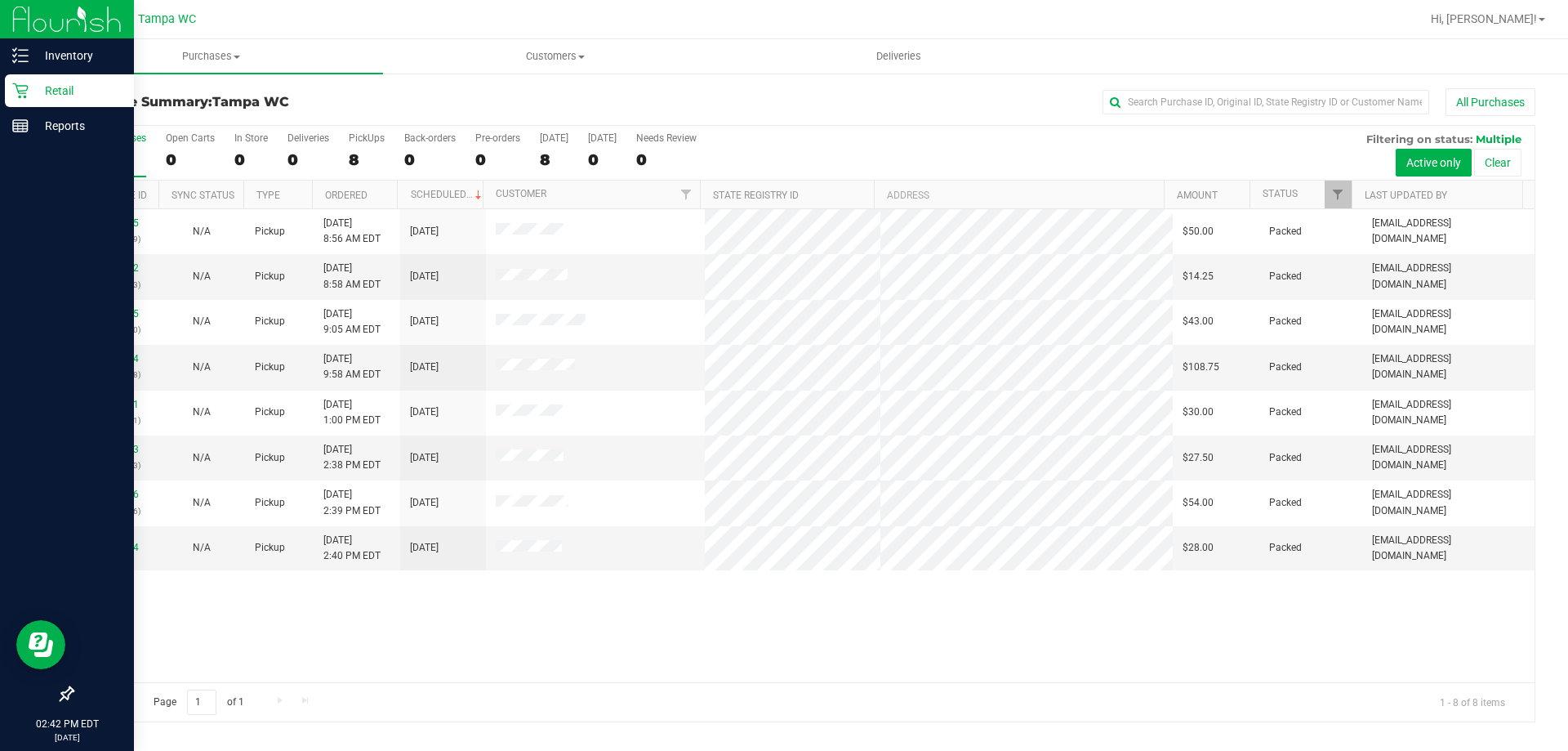
click at [38, 89] on p "Retail" at bounding box center [77, 90] width 98 height 20
